Goal: Check status: Check status

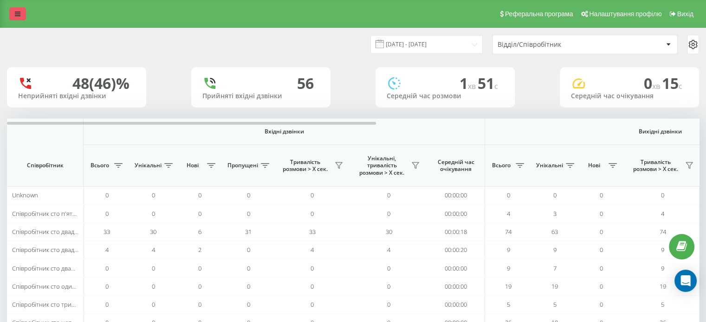
click at [17, 8] on link at bounding box center [17, 13] width 17 height 13
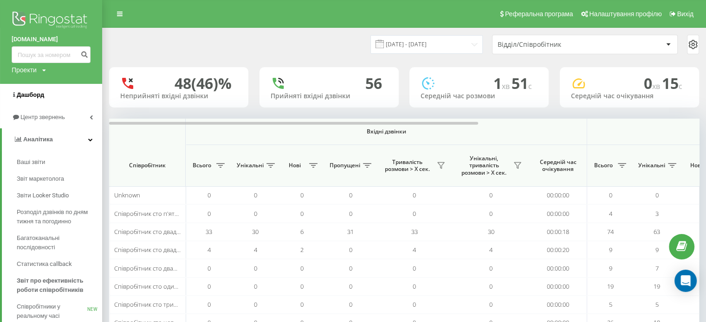
click at [32, 94] on span "Дашборд" at bounding box center [30, 94] width 27 height 7
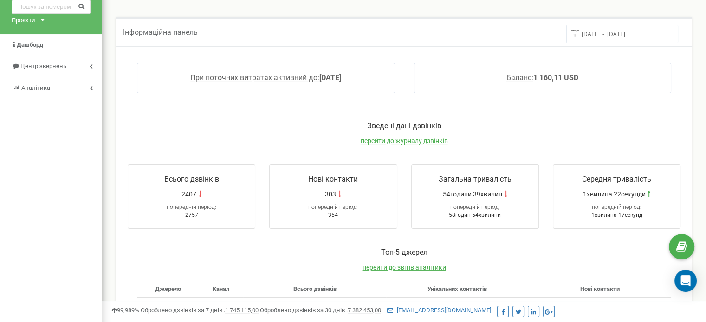
scroll to position [10, 0]
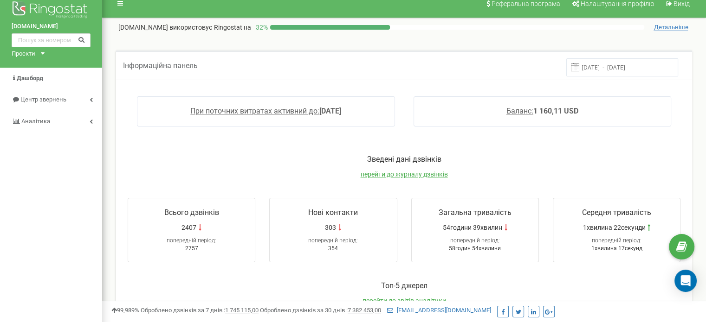
click at [621, 69] on input "15.09.2025 - 22.09.2025" at bounding box center [622, 67] width 112 height 18
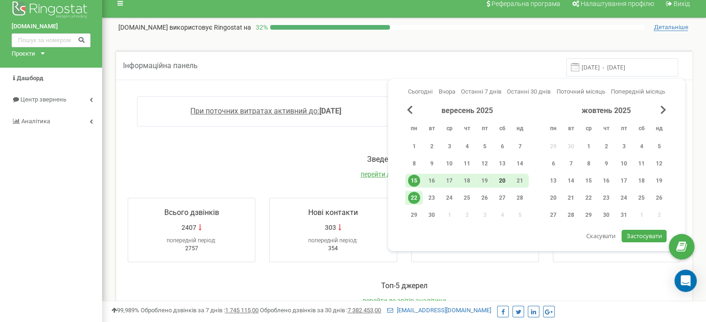
click at [506, 180] on div "20" at bounding box center [502, 181] width 12 height 12
click at [638, 236] on span "Застосувати" at bounding box center [643, 236] width 35 height 8
type input "20.09.2025 - 20.09.2025"
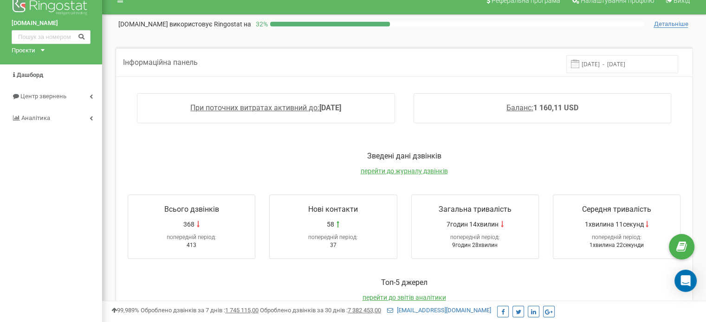
scroll to position [0, 0]
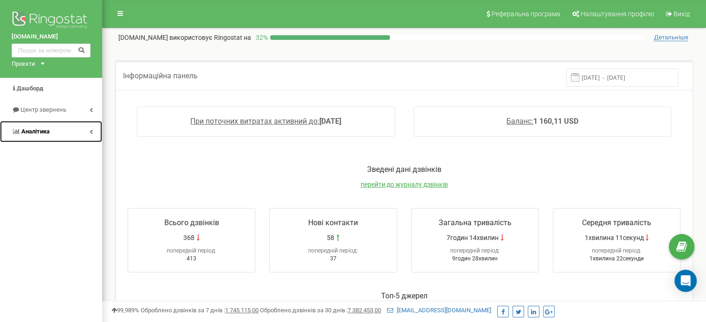
click at [66, 134] on link "Аналiтика" at bounding box center [51, 132] width 102 height 22
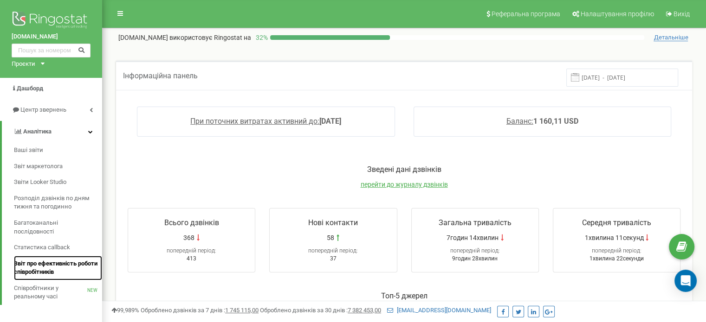
click at [40, 263] on span "Звіт про ефективність роботи співробітників" at bounding box center [56, 268] width 84 height 17
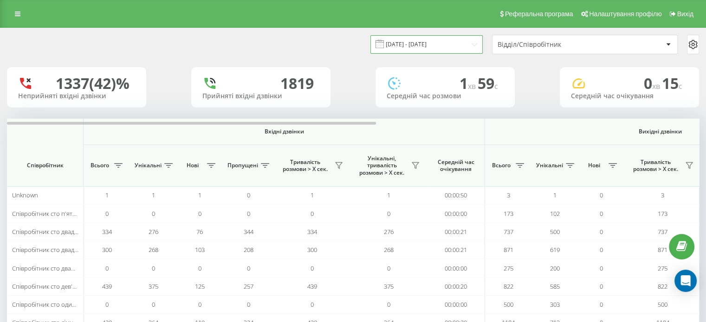
click at [460, 42] on input "22.08.2025 - 22.09.2025" at bounding box center [426, 44] width 112 height 18
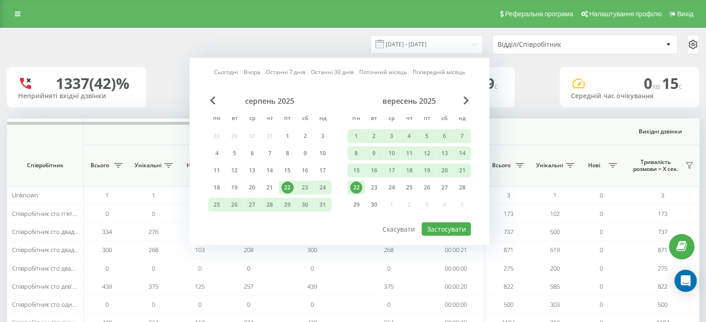
click at [354, 187] on div "22" at bounding box center [356, 188] width 12 height 12
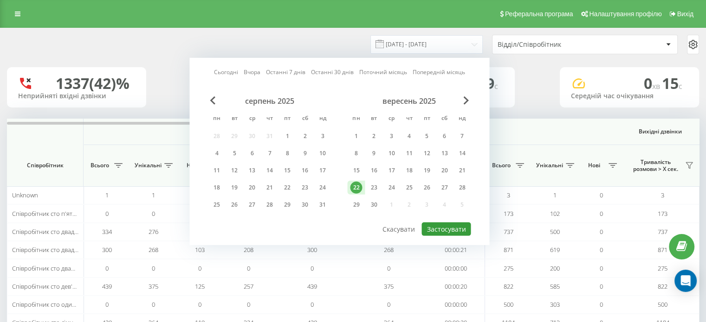
click at [445, 225] on button "Застосувати" at bounding box center [445, 229] width 49 height 13
type input "[DATE] - [DATE]"
